Goal: Connect with others: Connect with others

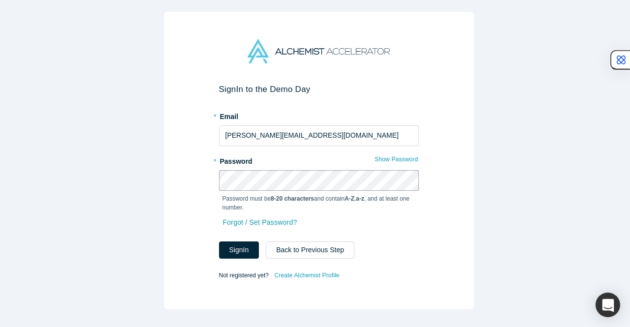
click at [219, 242] on button "Sign In" at bounding box center [239, 250] width 40 height 17
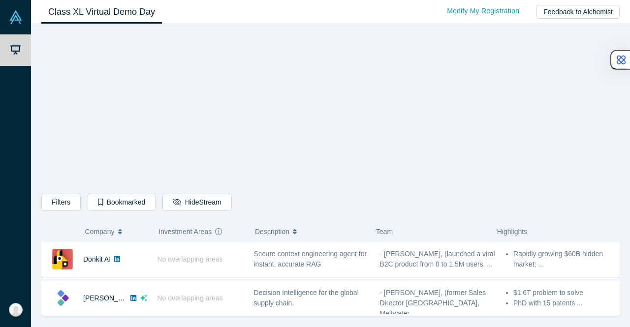
drag, startPoint x: 584, startPoint y: 168, endPoint x: 574, endPoint y: 168, distance: 9.8
click at [584, 168] on div "Filters AI Artificial Intelligence B2B SaaS AI (Artificial Intelligence) Data A…" at bounding box center [330, 174] width 579 height 286
click at [553, 195] on div "Filters AI Artificial Intelligence B2B SaaS AI (Artificial Intelligence) Data A…" at bounding box center [330, 204] width 579 height 21
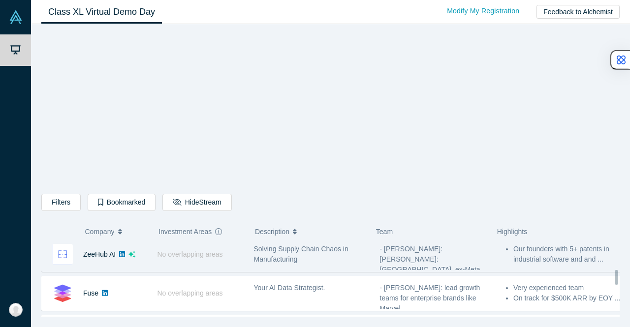
scroll to position [295, 0]
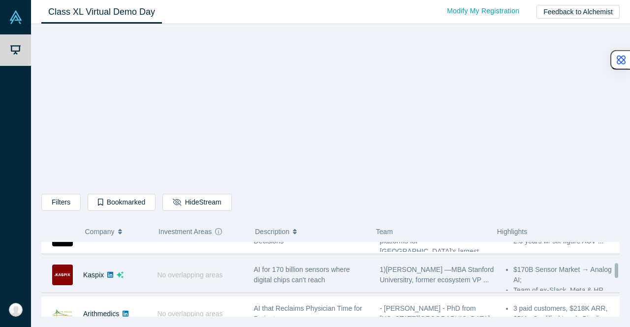
click at [94, 271] on link "Kaspix" at bounding box center [93, 275] width 21 height 8
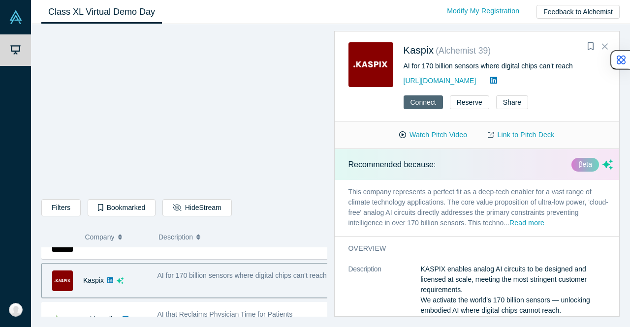
click at [413, 101] on button "Connect" at bounding box center [423, 103] width 39 height 14
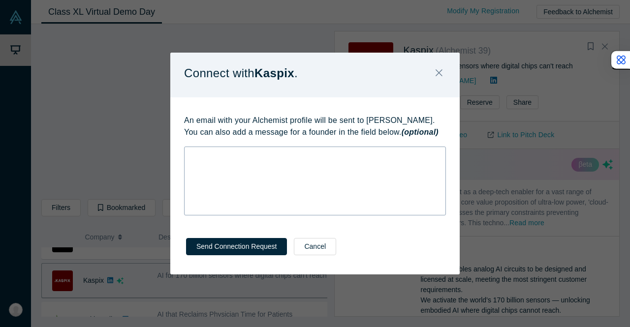
click at [343, 156] on div "rdw-editor" at bounding box center [315, 155] width 249 height 10
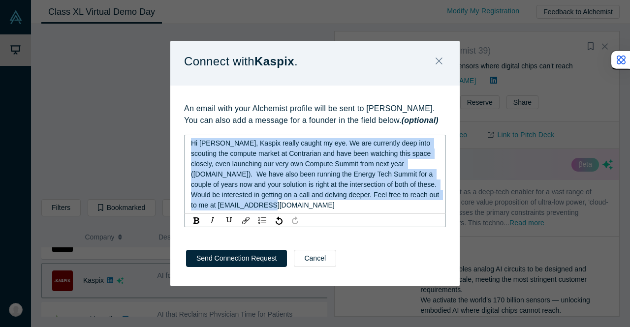
copy span "Hi [PERSON_NAME], Kaspix really caught my eye. We are currently deep into scout…"
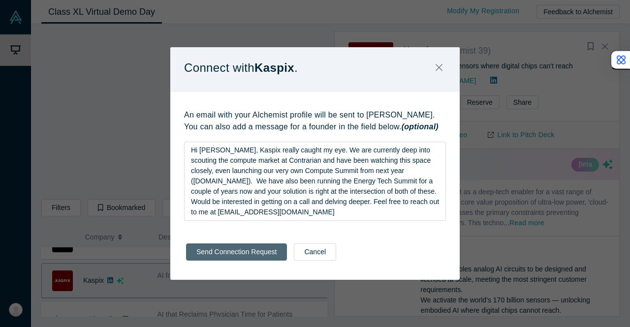
click at [239, 261] on div "Send Connection Request Cancel" at bounding box center [315, 255] width 290 height 49
click at [233, 254] on button "Send Connection Request" at bounding box center [236, 252] width 101 height 17
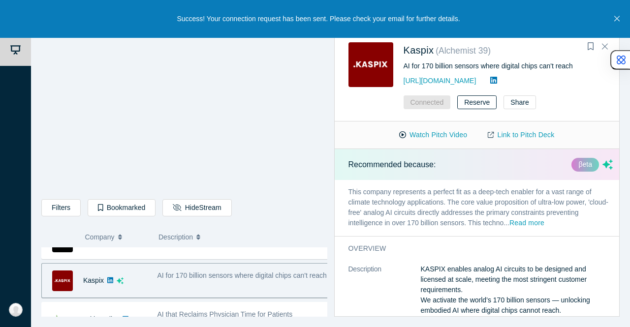
click at [479, 102] on button "Reserve" at bounding box center [476, 103] width 39 height 14
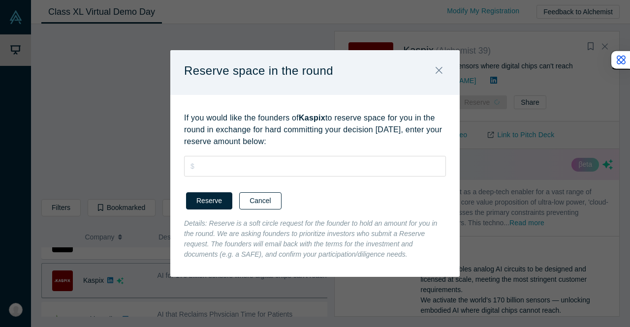
click at [267, 203] on button "Cancel" at bounding box center [260, 201] width 42 height 17
